Goal: Task Accomplishment & Management: Manage account settings

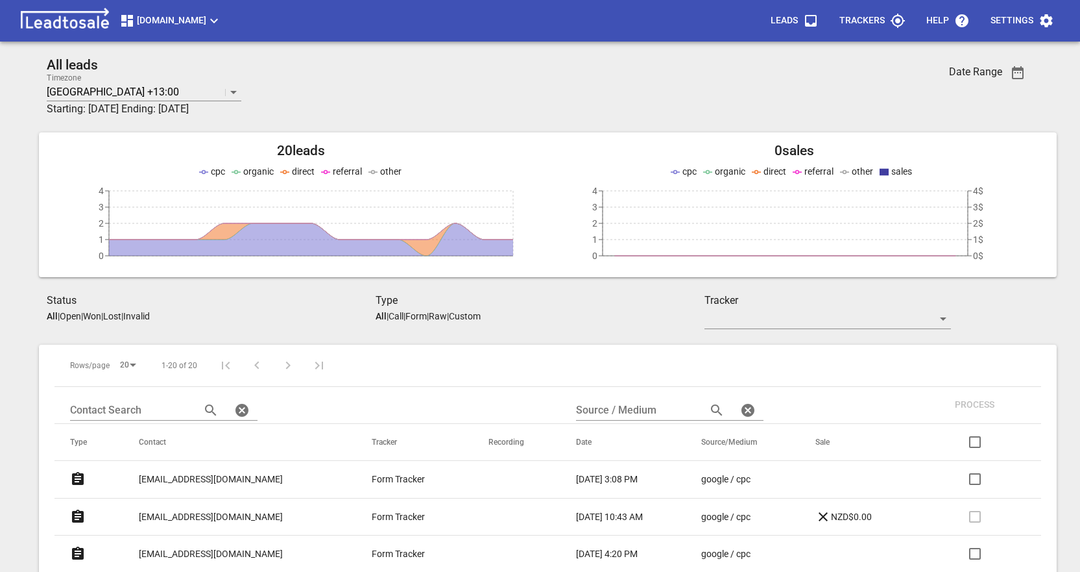
scroll to position [130, 0]
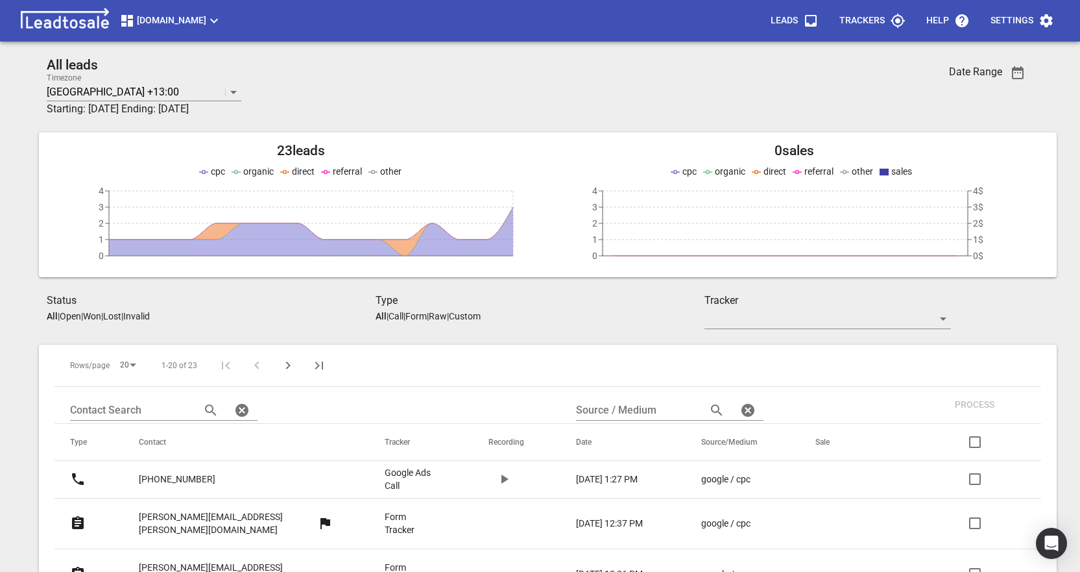
scroll to position [57, 0]
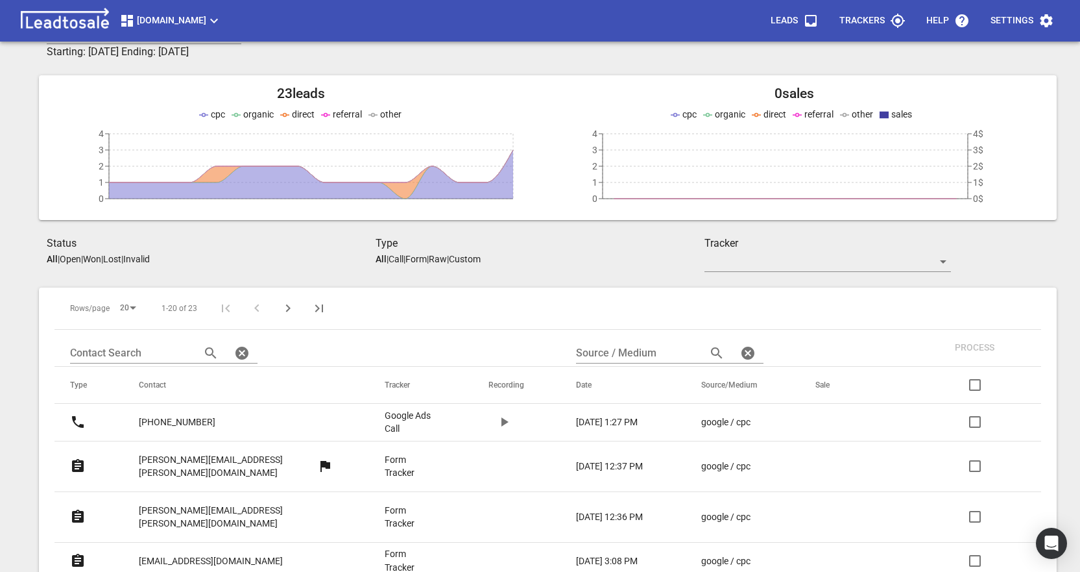
click at [171, 422] on p "[PHONE_NUMBER]" at bounding box center [177, 422] width 77 height 14
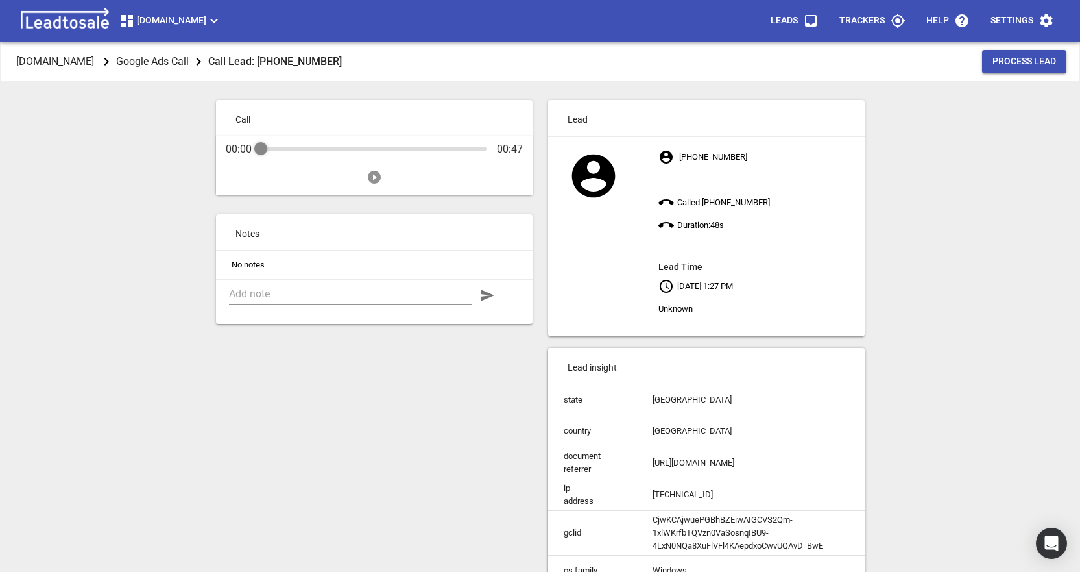
click at [372, 180] on icon "Play" at bounding box center [374, 177] width 13 height 13
click at [426, 145] on div "Audio Progress Control" at bounding box center [374, 149] width 226 height 13
click at [460, 147] on div "Audio Progress Control" at bounding box center [374, 148] width 226 height 3
click at [104, 176] on div "Design2renovate.co.nz Google Ads Call Call Lead: +6499408515 Process Lead Call …" at bounding box center [540, 328] width 1070 height 572
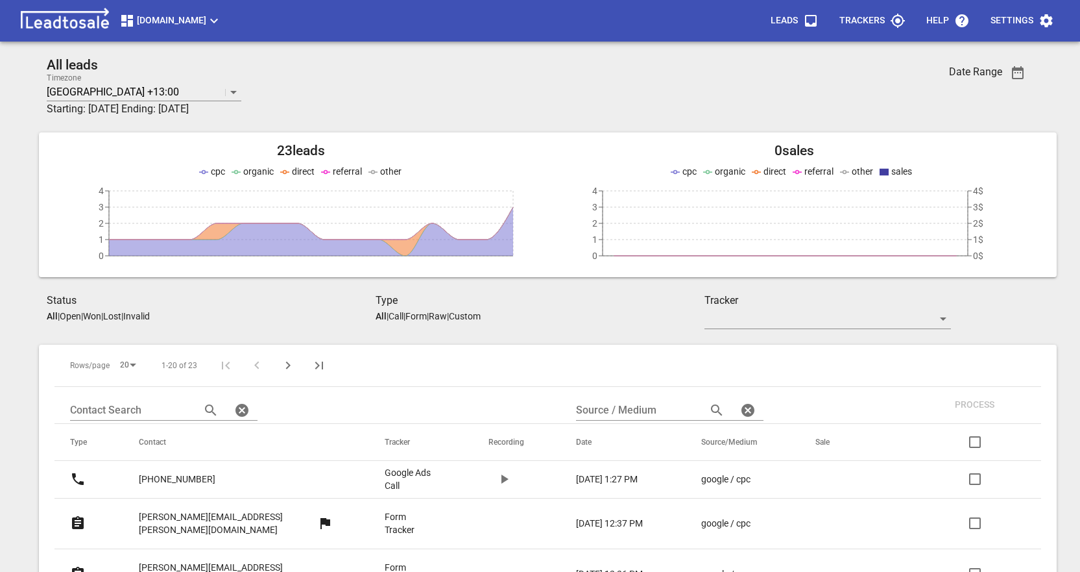
scroll to position [57, 0]
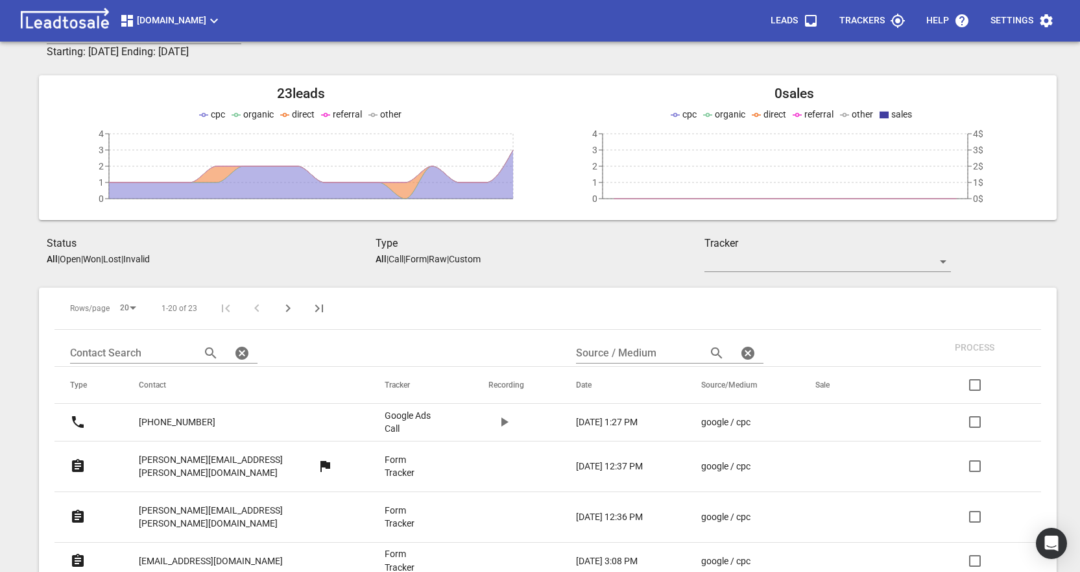
click at [190, 418] on p "[PHONE_NUMBER]" at bounding box center [177, 422] width 77 height 14
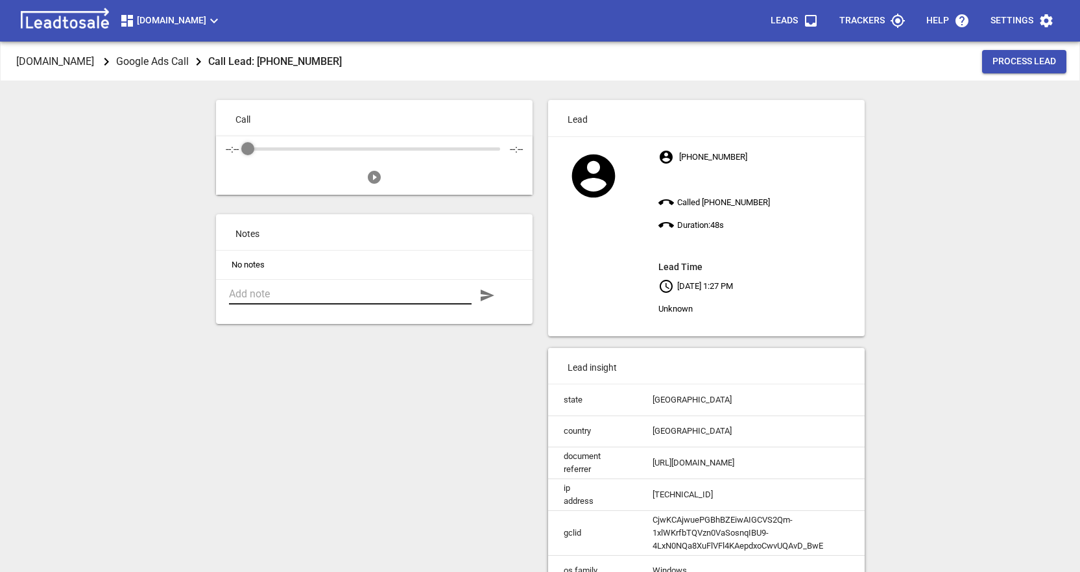
click at [320, 295] on textarea at bounding box center [350, 293] width 243 height 12
type textarea "Needs swollwn kitchen doors replaced. Not our line of work."
click at [484, 295] on icon "button" at bounding box center [487, 295] width 16 height 16
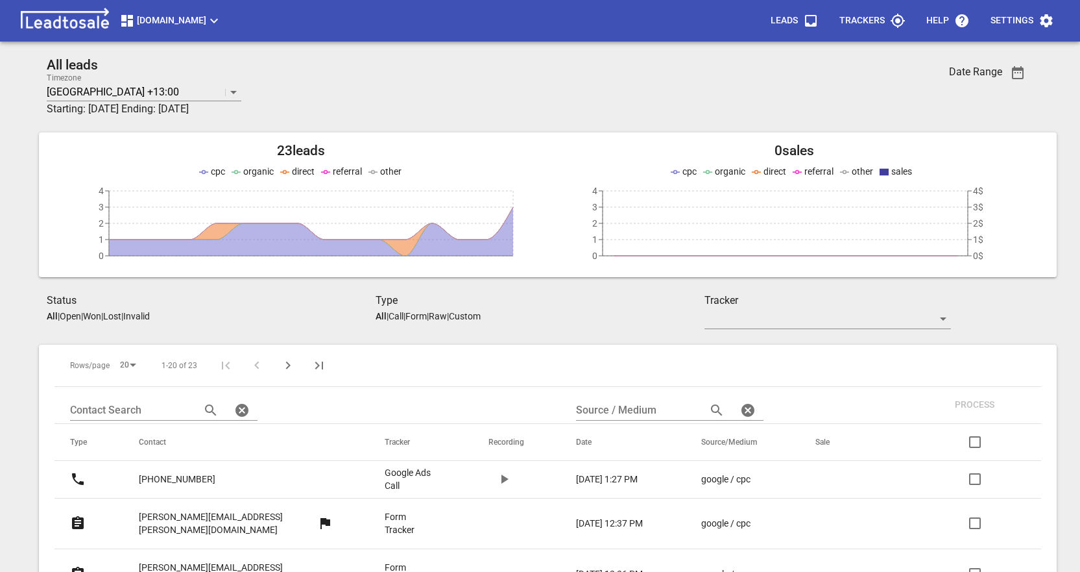
scroll to position [57, 0]
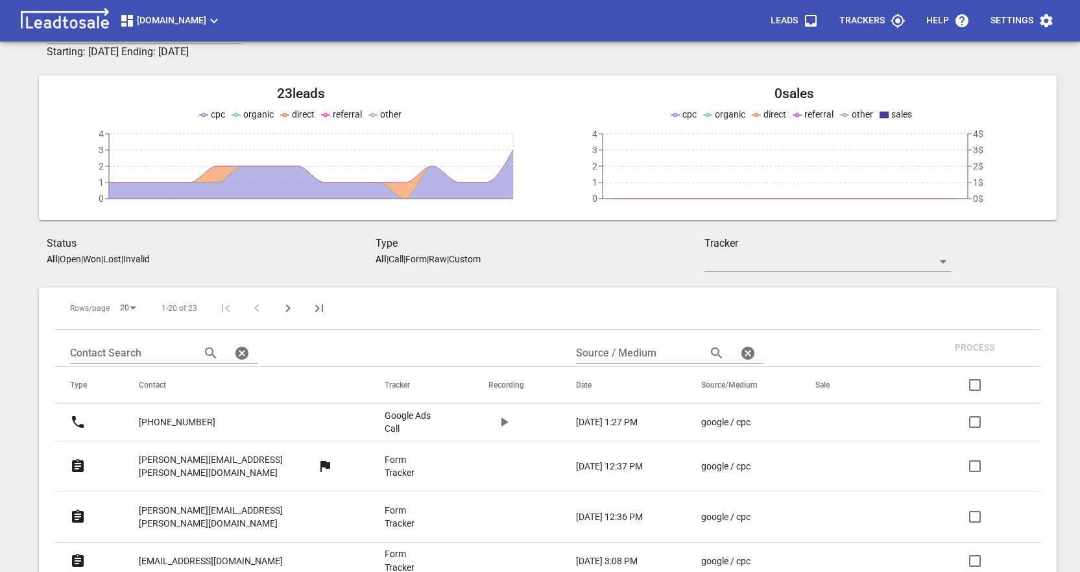
click at [974, 420] on input "checkbox" at bounding box center [974, 421] width 31 height 31
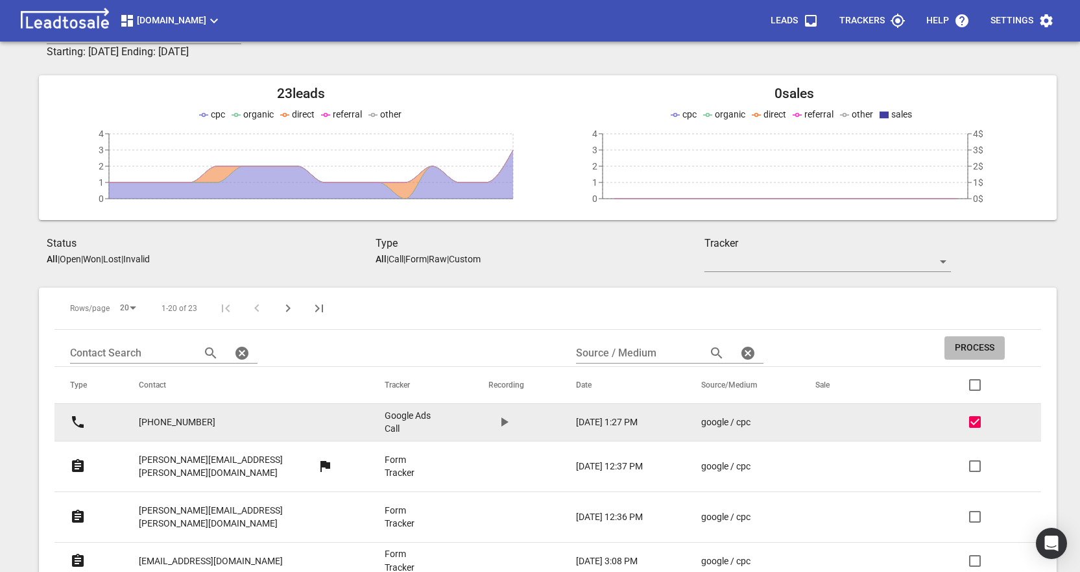
click at [980, 346] on span "Process" at bounding box center [975, 347] width 40 height 13
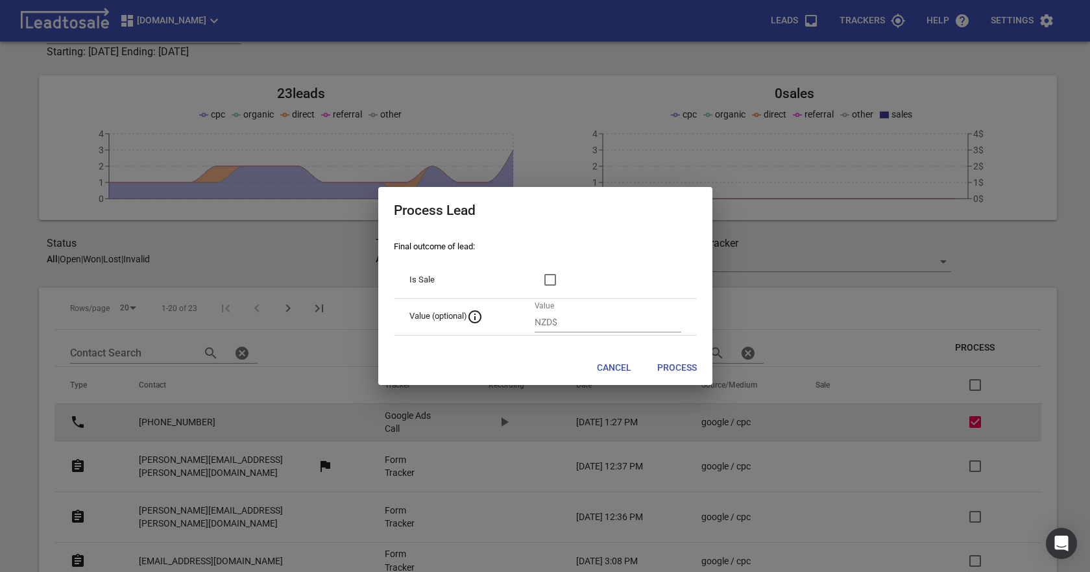
click at [665, 367] on span "Process" at bounding box center [677, 367] width 40 height 13
checkbox input "false"
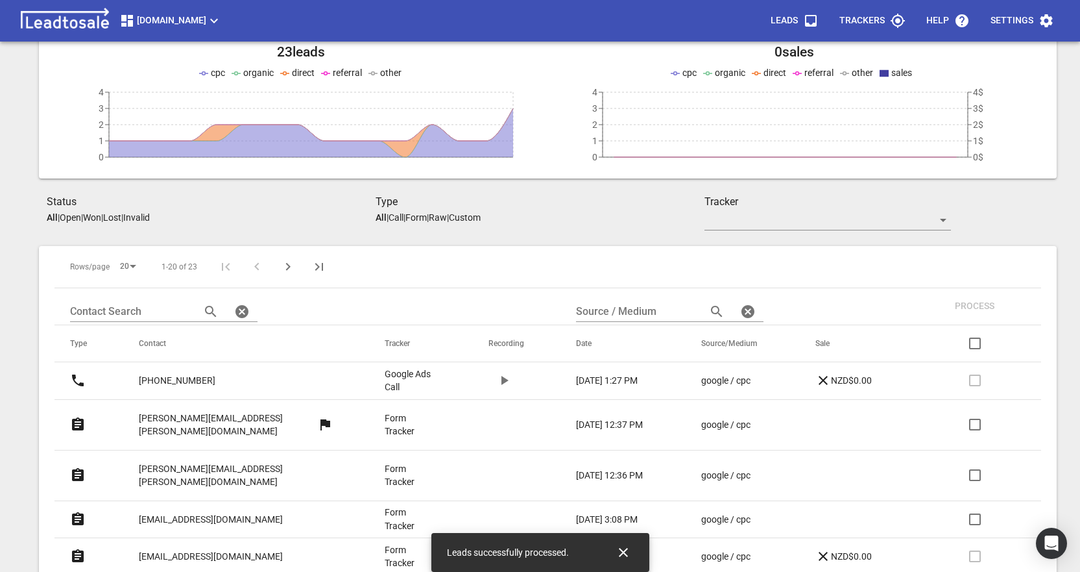
scroll to position [122, 0]
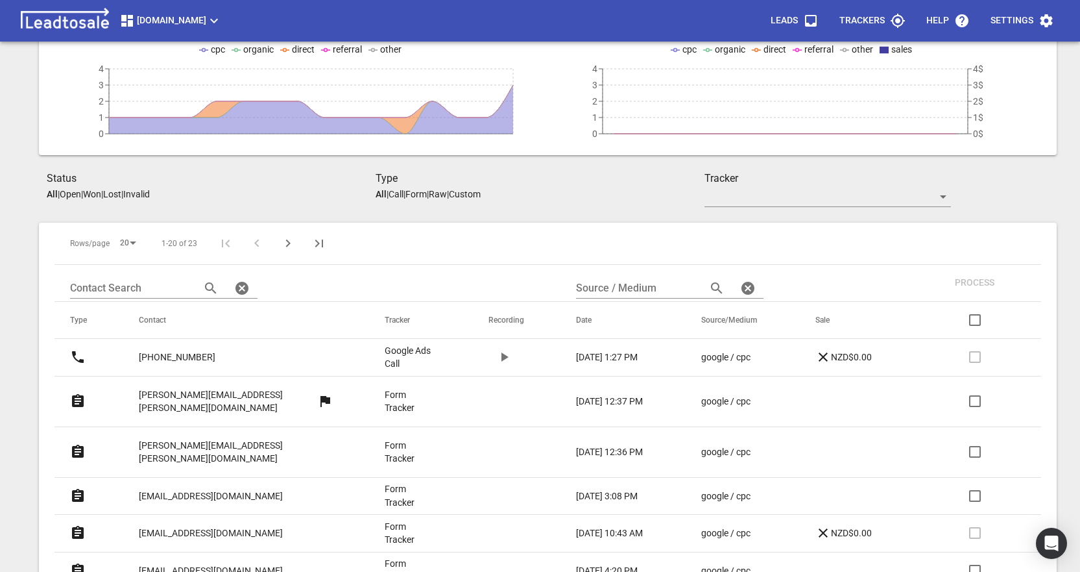
click at [220, 439] on p "[PERSON_NAME][EMAIL_ADDRESS][PERSON_NAME][DOMAIN_NAME]" at bounding box center [236, 452] width 194 height 27
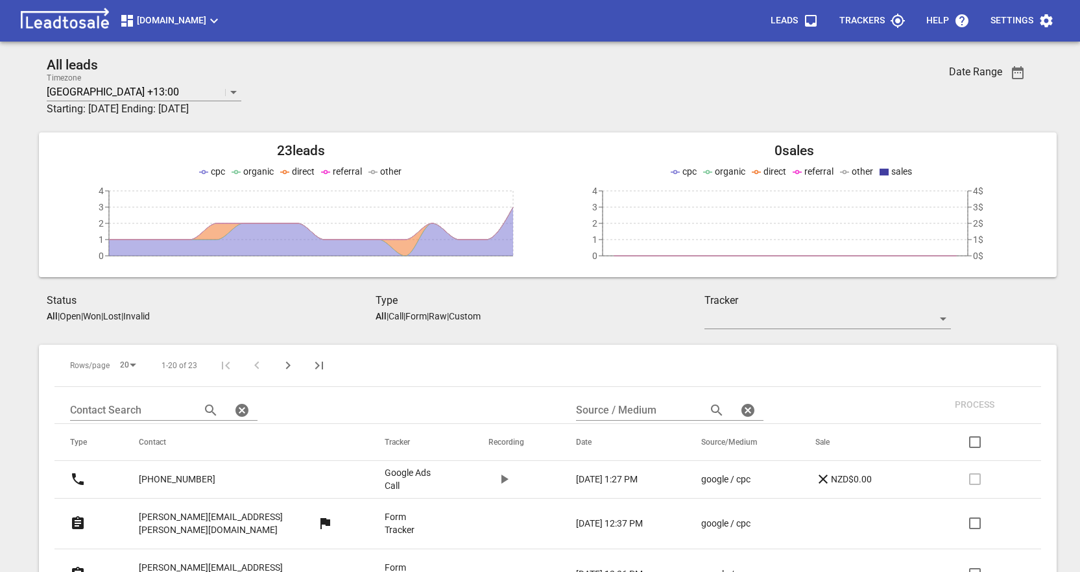
scroll to position [122, 0]
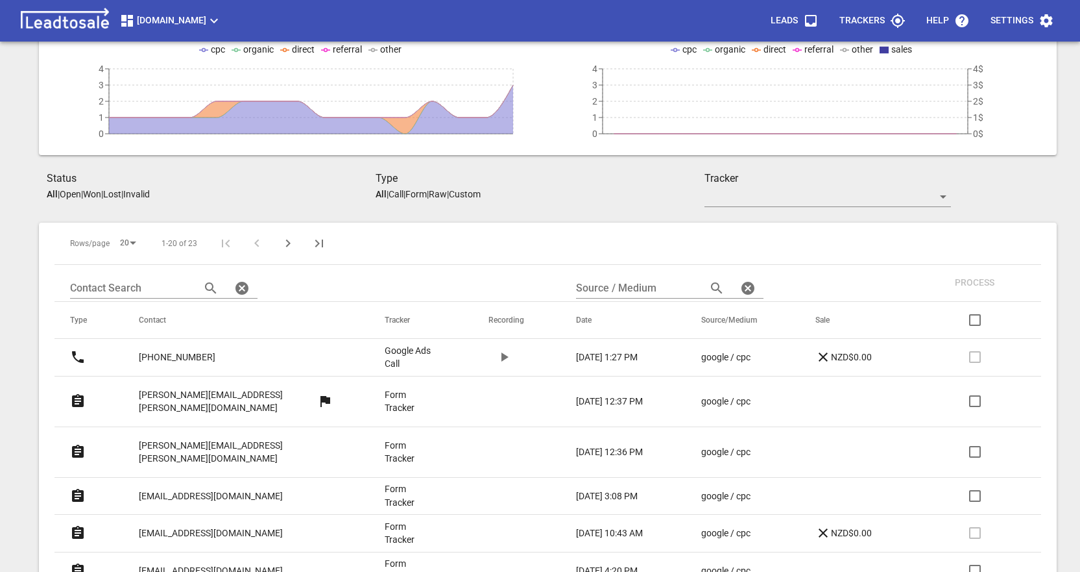
click at [188, 393] on p "[PERSON_NAME][EMAIL_ADDRESS][PERSON_NAME][DOMAIN_NAME]" at bounding box center [228, 401] width 178 height 27
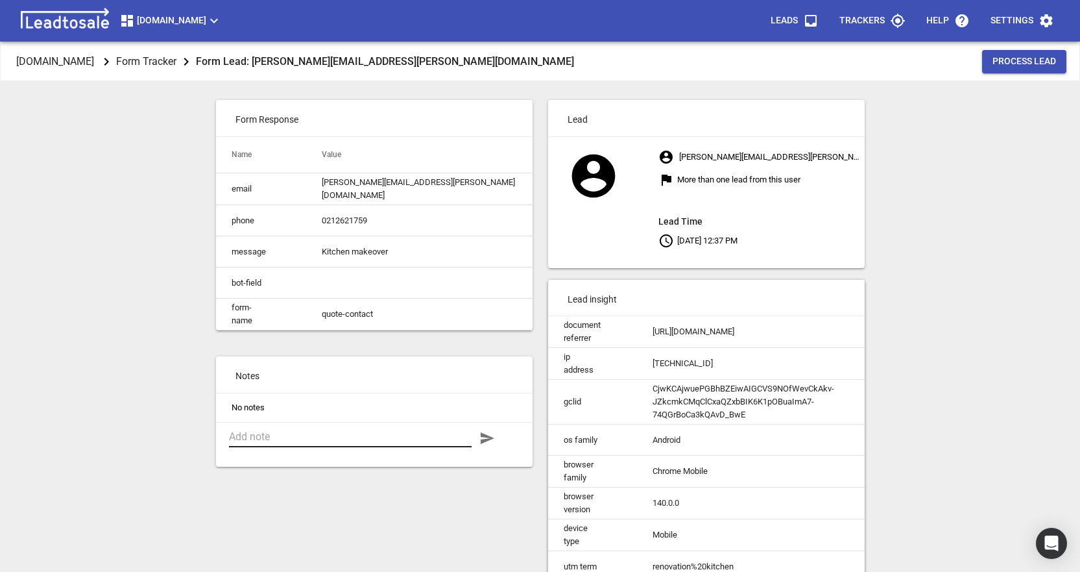
click at [297, 442] on textarea at bounding box center [350, 436] width 243 height 12
type textarea "Outside my scope, referred them to Kitchen Mania"
click at [488, 444] on icon "button" at bounding box center [488, 438] width 14 height 12
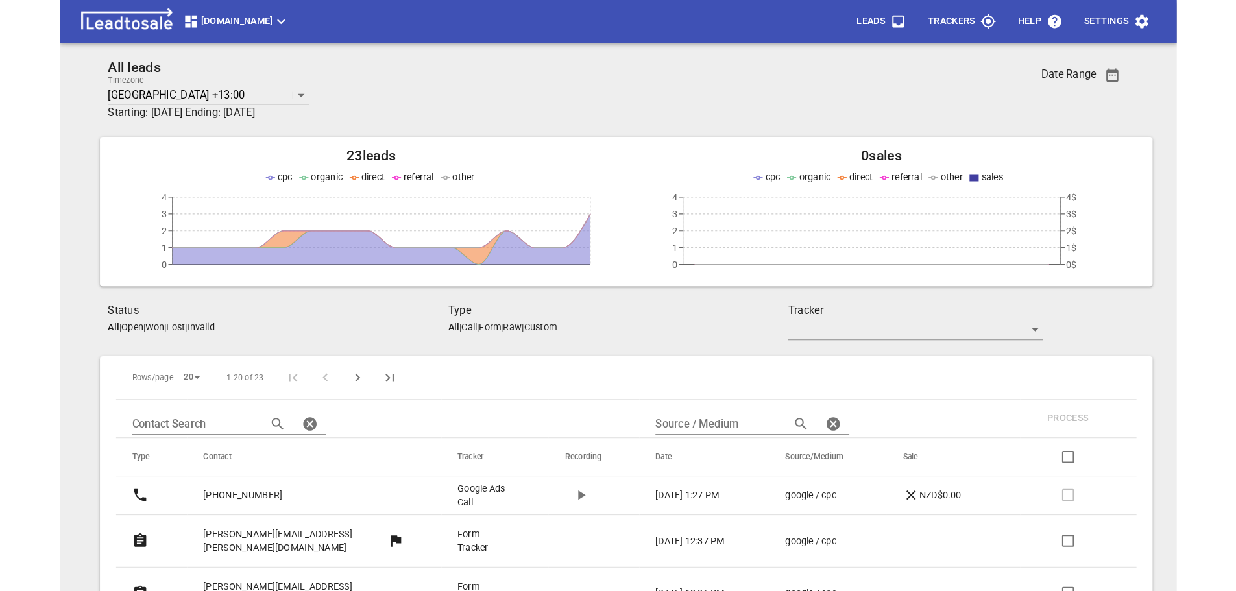
scroll to position [122, 0]
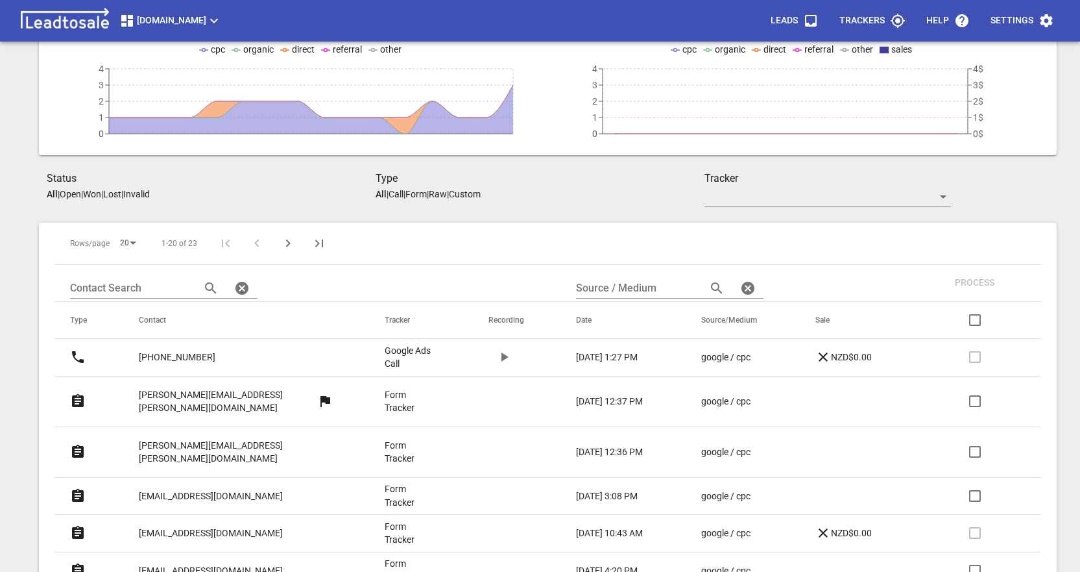
click at [975, 436] on input "checkbox" at bounding box center [974, 451] width 31 height 31
checkbox input "true"
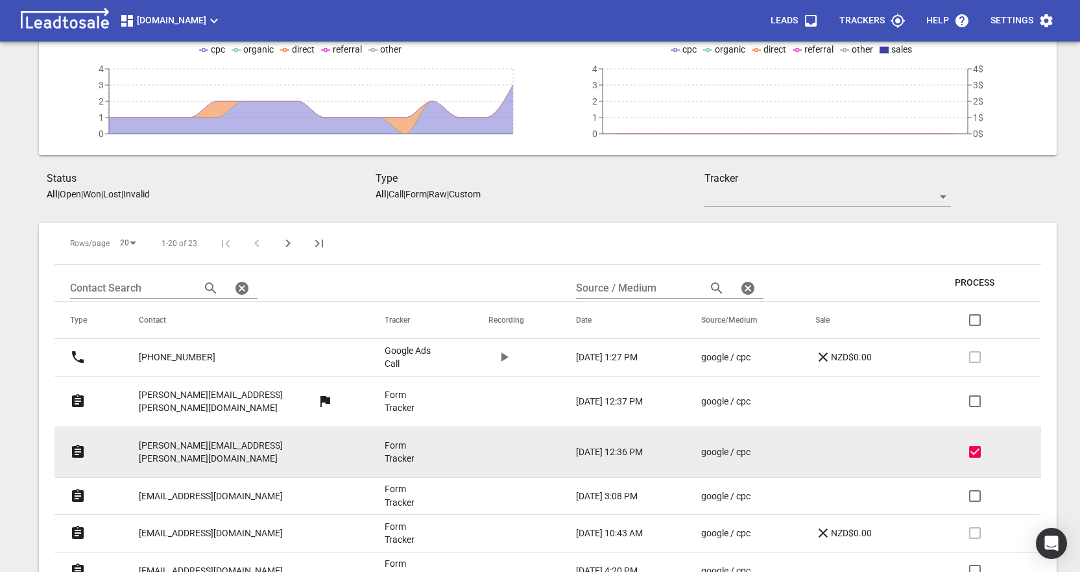
click at [974, 394] on input "checkbox" at bounding box center [974, 400] width 31 height 31
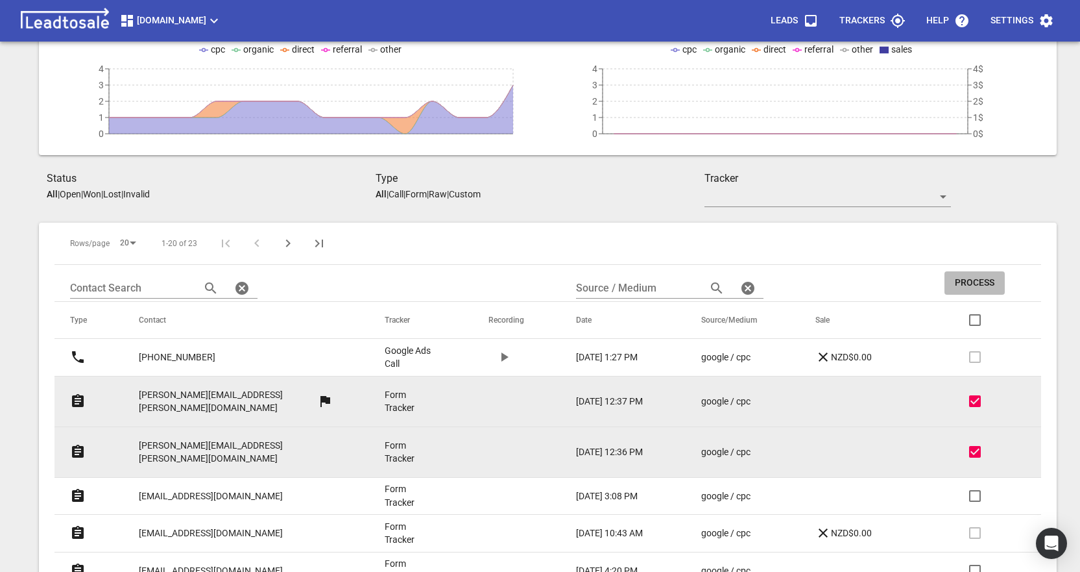
click at [969, 281] on span "Process" at bounding box center [975, 282] width 40 height 13
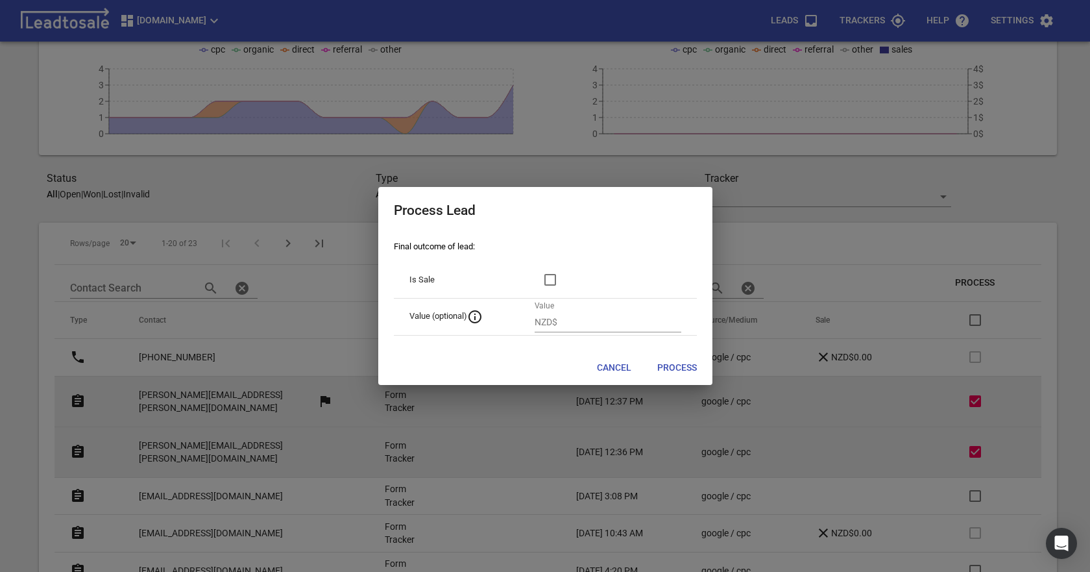
click at [678, 366] on span "Process" at bounding box center [677, 367] width 40 height 13
checkbox input "false"
